Goal: Task Accomplishment & Management: Complete application form

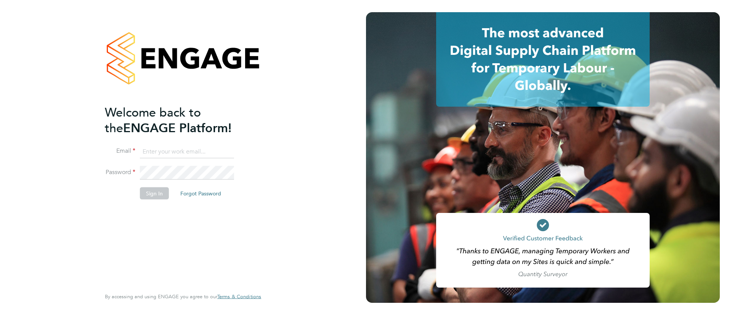
type input "seddon@psrsolutions.co.uk"
click at [156, 195] on button "Sign In" at bounding box center [154, 194] width 29 height 12
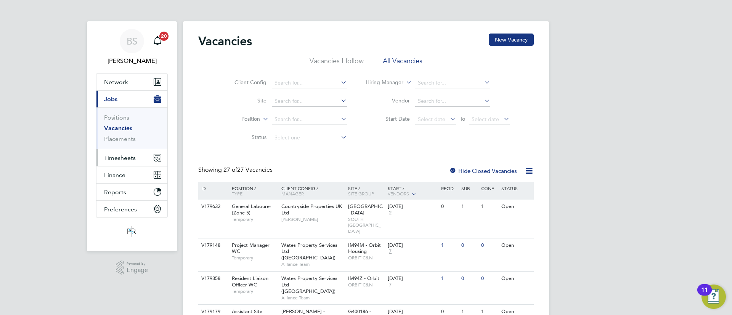
click at [117, 157] on span "Timesheets" at bounding box center [120, 157] width 32 height 7
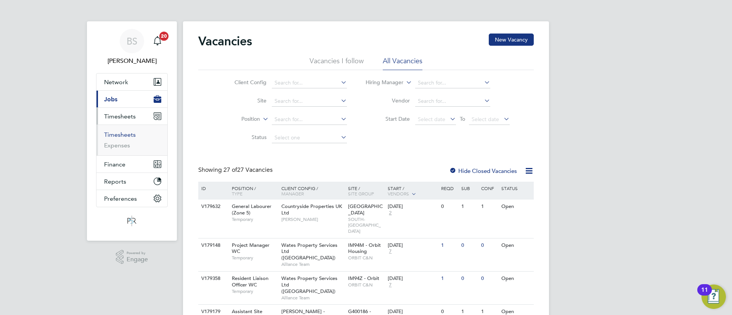
click at [120, 132] on link "Timesheets" at bounding box center [120, 134] width 32 height 7
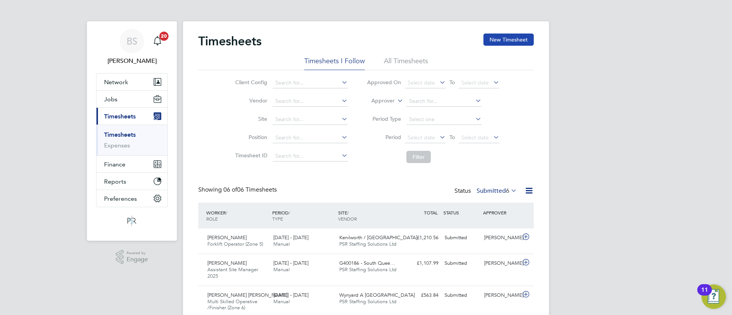
click at [502, 45] on button "New Timesheet" at bounding box center [508, 40] width 50 height 12
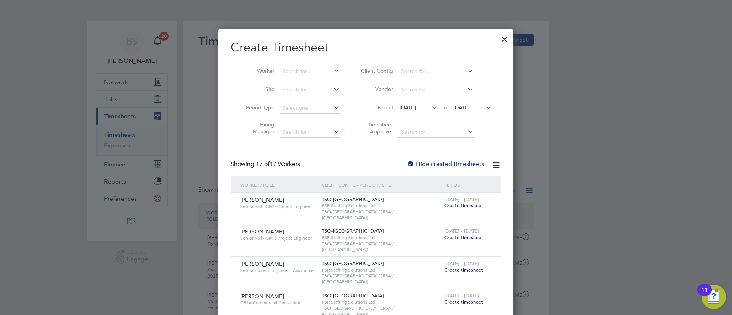
click at [507, 40] on div at bounding box center [504, 37] width 14 height 14
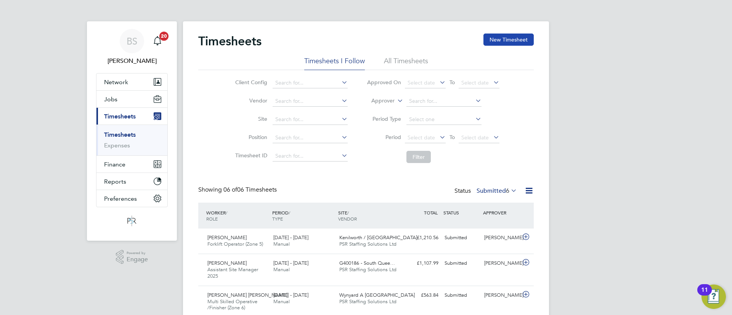
click at [509, 39] on button "New Timesheet" at bounding box center [508, 40] width 50 height 12
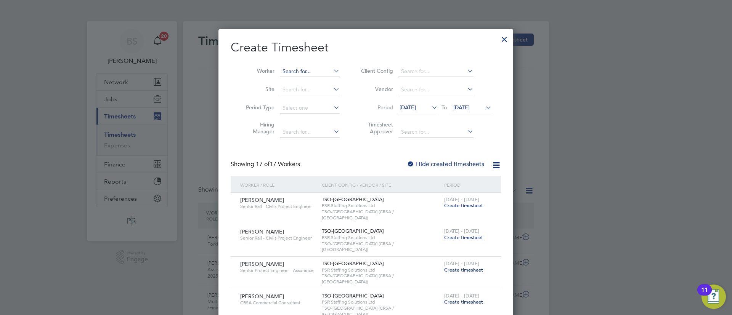
click at [318, 74] on input at bounding box center [310, 71] width 60 height 11
type input "d"
type input "S"
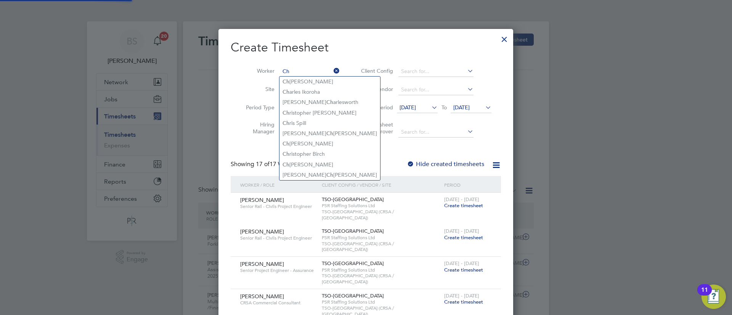
type input "C"
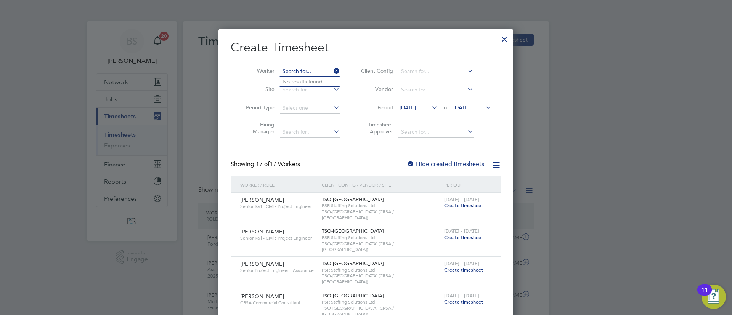
type input "C"
click at [328, 82] on b "[PERSON_NAME]" at bounding box center [350, 82] width 44 height 6
type input "[PERSON_NAME]"
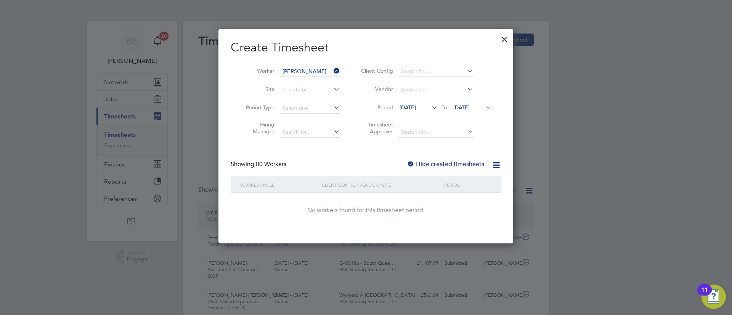
click at [411, 164] on div at bounding box center [411, 165] width 8 height 8
click at [470, 108] on span "[DATE]" at bounding box center [461, 107] width 16 height 7
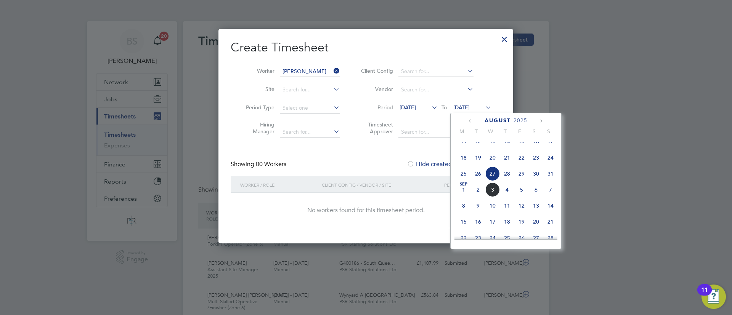
click at [491, 165] on span "20" at bounding box center [492, 158] width 14 height 14
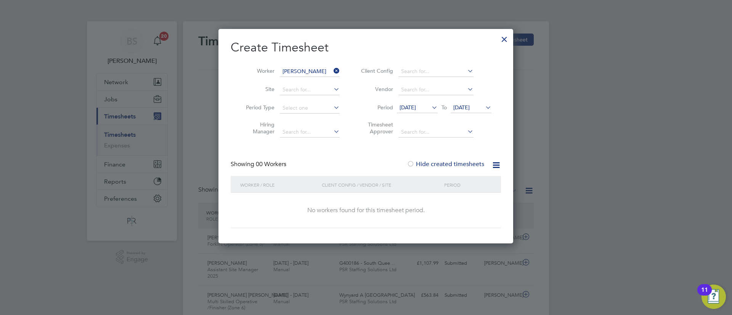
click at [467, 110] on span "[DATE]" at bounding box center [461, 107] width 16 height 7
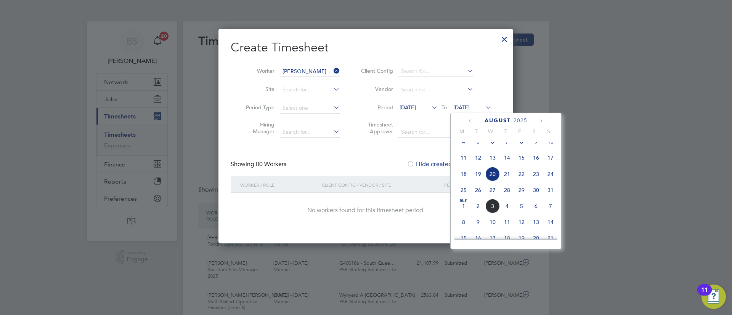
click at [498, 213] on span "3" at bounding box center [492, 206] width 14 height 14
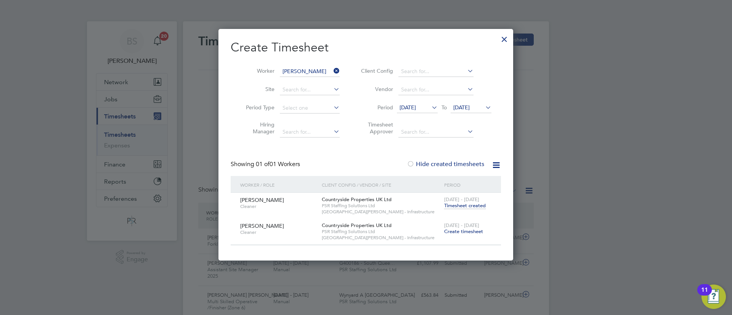
click at [465, 207] on span "Timesheet created" at bounding box center [465, 205] width 42 height 7
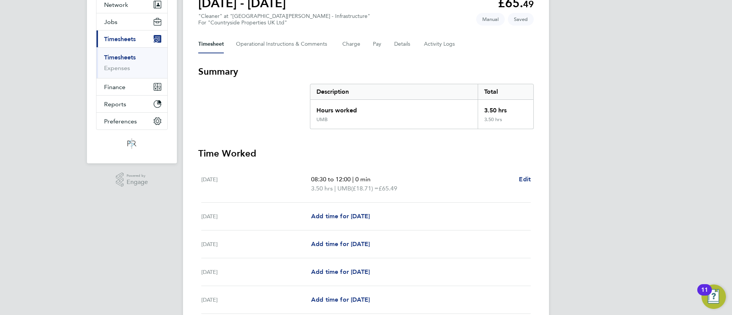
scroll to position [76, 0]
click at [398, 45] on button "Details" at bounding box center [403, 45] width 18 height 18
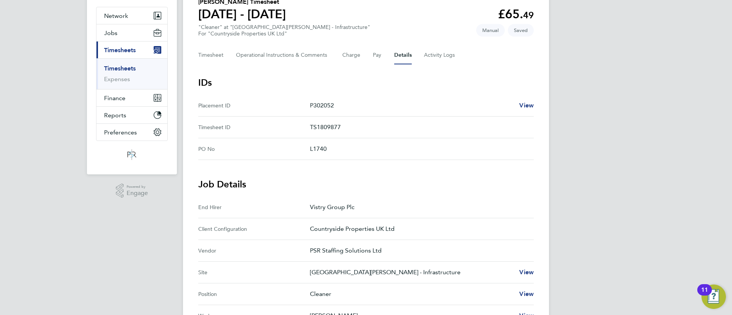
scroll to position [67, 0]
click at [209, 51] on button "Timesheet" at bounding box center [211, 54] width 26 height 18
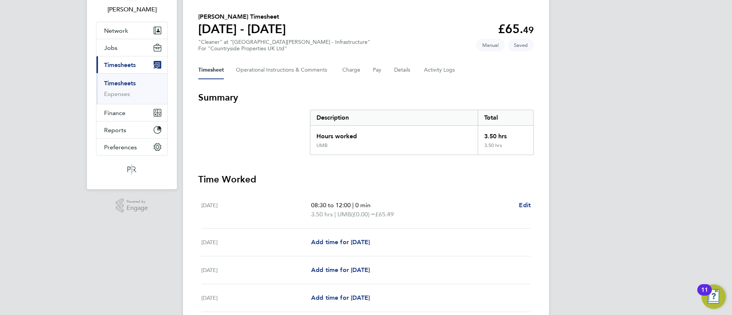
scroll to position [143, 0]
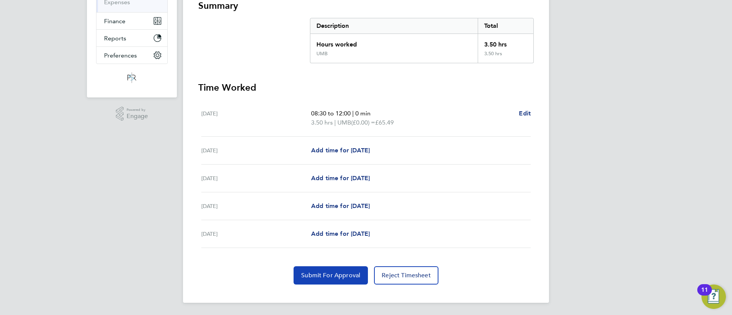
click at [355, 269] on button "Submit For Approval" at bounding box center [331, 275] width 74 height 18
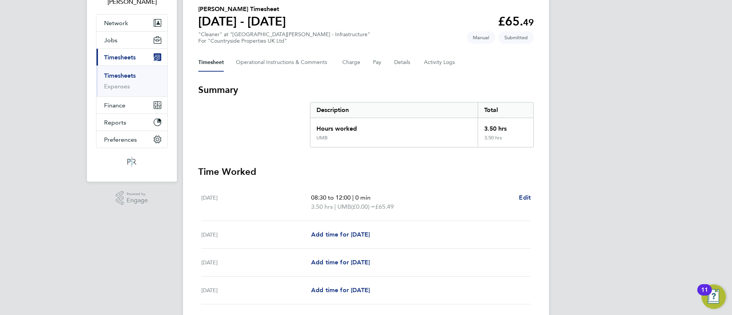
scroll to position [59, 0]
click at [406, 59] on button "Details" at bounding box center [403, 62] width 18 height 18
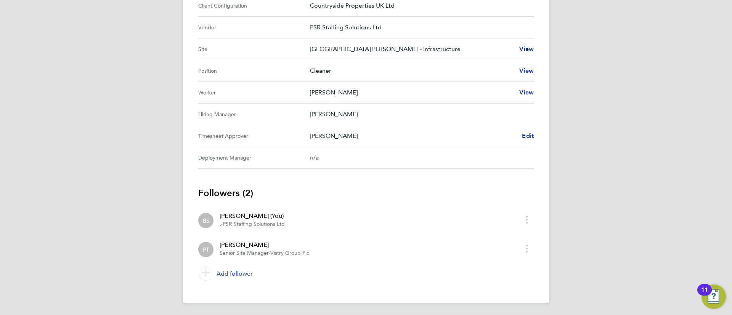
click at [236, 271] on link "Add follower" at bounding box center [365, 273] width 335 height 21
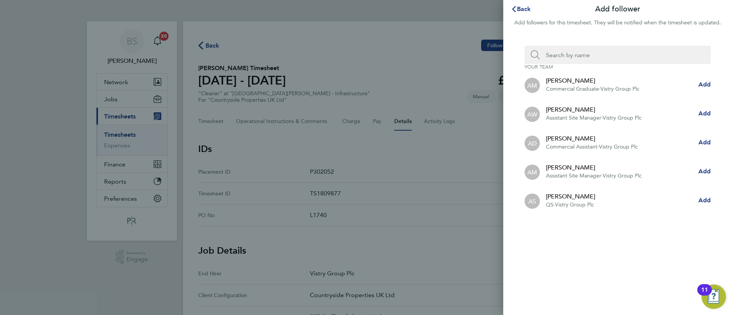
click at [583, 52] on input "Search team member by name:" at bounding box center [621, 55] width 162 height 18
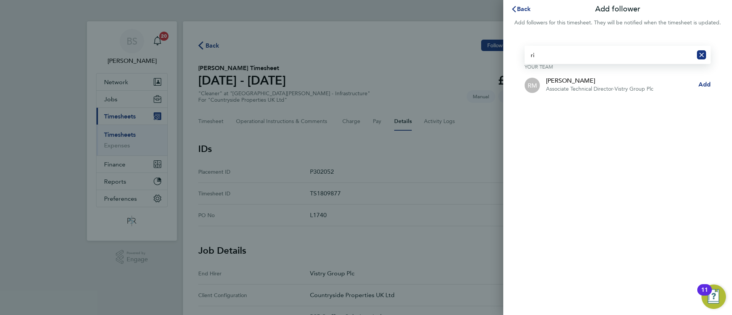
type input "r"
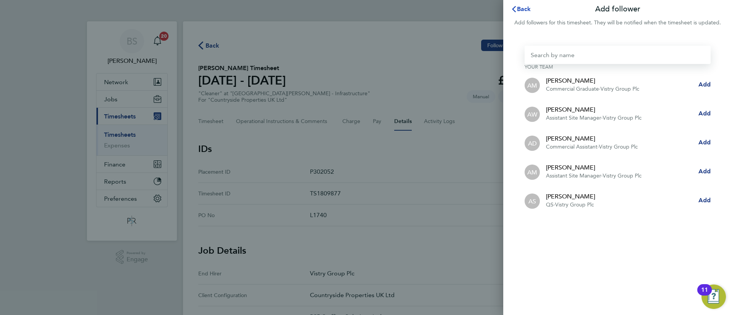
click at [520, 12] on span "Back" at bounding box center [524, 8] width 14 height 7
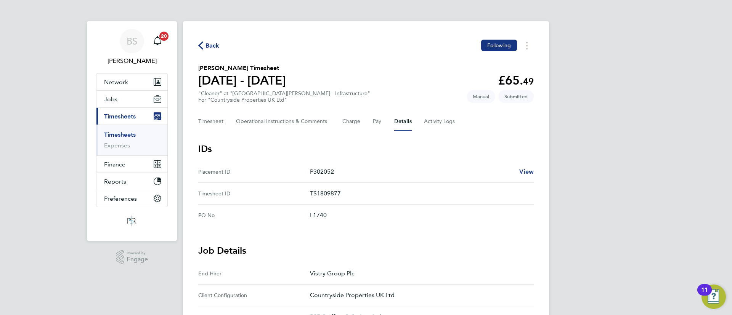
click at [200, 44] on icon "button" at bounding box center [200, 46] width 5 height 8
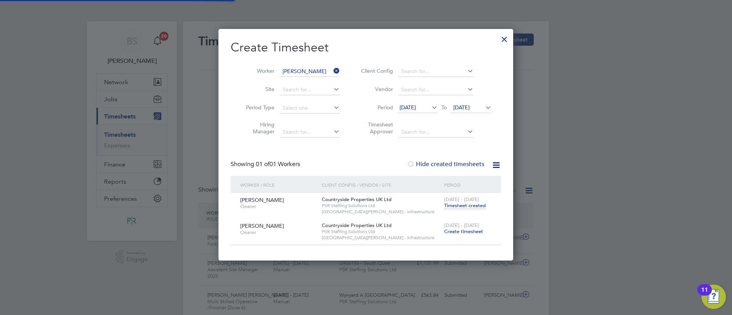
scroll to position [19, 66]
click at [465, 205] on span "Timesheet created" at bounding box center [465, 205] width 42 height 7
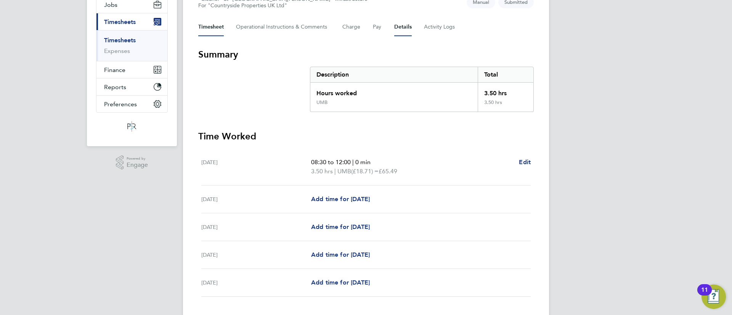
click at [397, 30] on button "Details" at bounding box center [403, 27] width 18 height 18
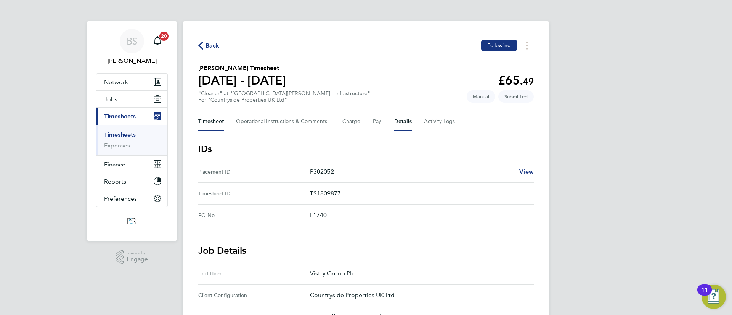
click at [221, 120] on button "Timesheet" at bounding box center [211, 121] width 26 height 18
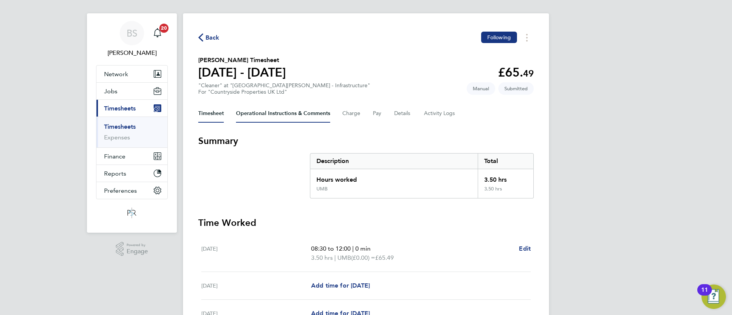
click at [279, 116] on Comments-tab "Operational Instructions & Comments" at bounding box center [283, 113] width 94 height 18
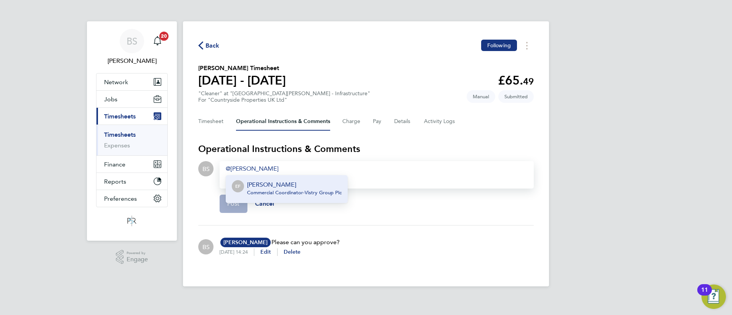
click at [311, 182] on p "[PERSON_NAME]" at bounding box center [294, 184] width 95 height 9
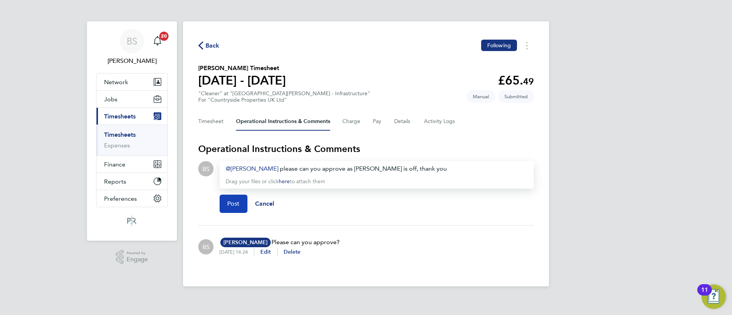
click at [239, 197] on button "Post" at bounding box center [234, 204] width 28 height 18
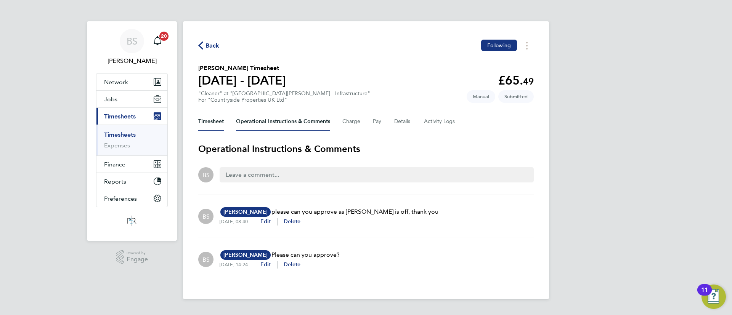
click at [218, 125] on button "Timesheet" at bounding box center [211, 121] width 26 height 18
